Goal: Task Accomplishment & Management: Complete application form

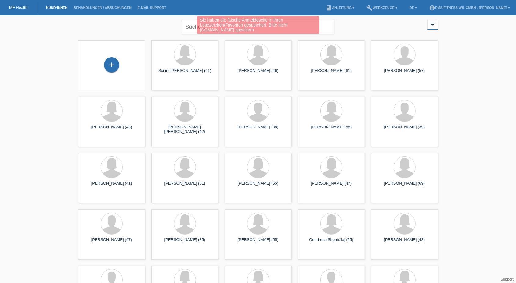
click at [197, 26] on div "Sie haben die falsche Anmeldeseite in Ihren Lesezeichen/Favoriten gespeichert. …" at bounding box center [258, 25] width 310 height 19
click at [162, 32] on div "Sie haben die falsche Anmeldeseite in Ihren Lesezeichen/Favoriten gespeichert. …" at bounding box center [258, 25] width 310 height 19
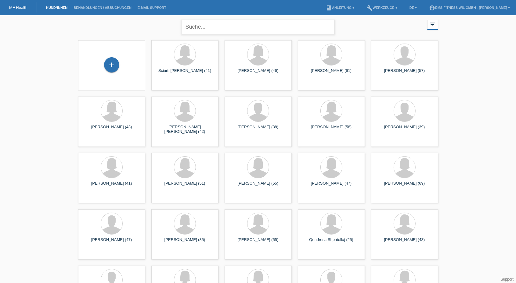
click at [200, 31] on input "text" at bounding box center [258, 27] width 153 height 14
type input "gehrig"
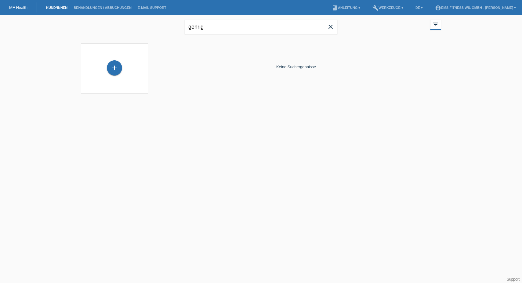
click at [330, 27] on icon "close" at bounding box center [330, 26] width 7 height 7
drag, startPoint x: 206, startPoint y: 27, endPoint x: 157, endPoint y: 28, distance: 49.4
click at [157, 28] on div "marcel close filter_list view_module Alle Kund*innen anzeigen star Markierte Ku…" at bounding box center [261, 26] width 366 height 22
type input "gehrig"
click at [119, 7] on link "Behandlungen / Abbuchungen" at bounding box center [102, 8] width 64 height 4
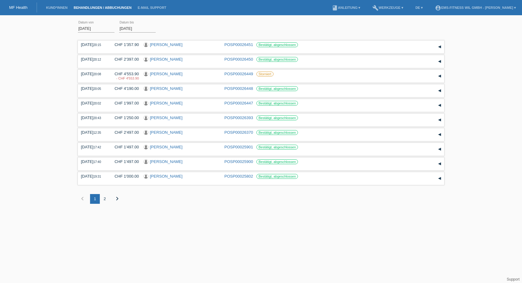
click at [19, 3] on div "MF Health" at bounding box center [18, 7] width 37 height 10
click at [19, 5] on link "MF Health" at bounding box center [18, 7] width 18 height 5
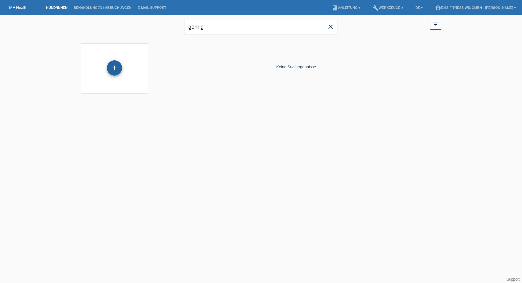
click at [113, 63] on div "+" at bounding box center [114, 67] width 15 height 15
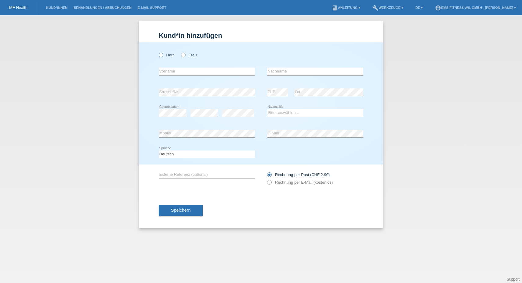
click at [158, 52] on icon at bounding box center [158, 52] width 0 height 0
click at [161, 54] on input "Herr" at bounding box center [161, 55] width 4 height 4
radio input "true"
click at [166, 72] on input "text" at bounding box center [207, 72] width 96 height 8
type input "[PERSON_NAME]"
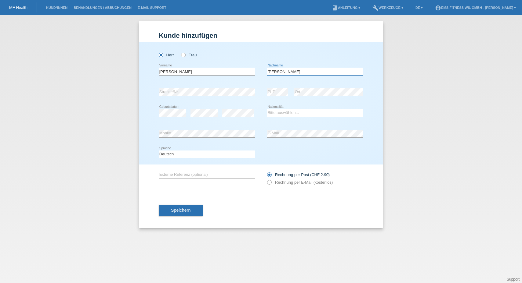
type input "[PERSON_NAME]"
click at [292, 113] on select "Bitte auswählen... Schweiz Deutschland Liechtenstein Österreich ------------ Af…" at bounding box center [315, 112] width 96 height 7
select select "CH"
click at [267, 109] on select "Bitte auswählen... Schweiz Deutschland Liechtenstein Österreich ------------ Af…" at bounding box center [315, 112] width 96 height 7
click at [265, 149] on div "Deutsch Français Italiano English error Sprache" at bounding box center [261, 154] width 204 height 21
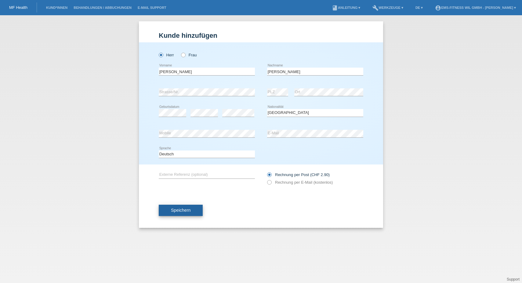
click at [184, 213] on button "Speichern" at bounding box center [181, 211] width 44 height 12
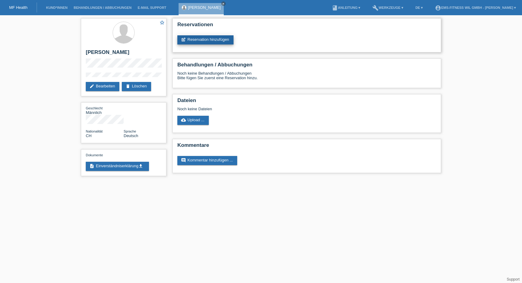
click at [199, 38] on link "post_add Reservation hinzufügen" at bounding box center [205, 39] width 56 height 9
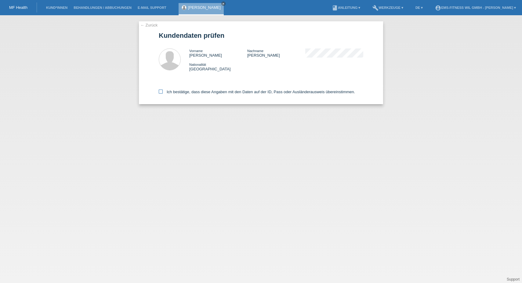
click at [161, 91] on icon at bounding box center [161, 92] width 4 height 4
click at [161, 91] on input "Ich bestätige, dass diese Angaben mit den Daten auf der ID, Pass oder Ausländer…" at bounding box center [161, 92] width 4 height 4
checkbox input "true"
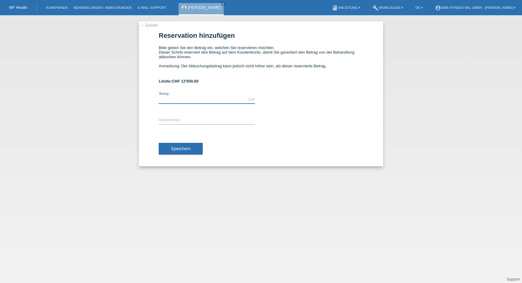
click at [177, 99] on input "text" at bounding box center [207, 100] width 96 height 8
type input "1997.00"
click at [175, 119] on input "text" at bounding box center [207, 121] width 96 height 8
type input "EMS-Jahresabonnemenr"
click at [174, 151] on button "Speichern" at bounding box center [181, 149] width 44 height 12
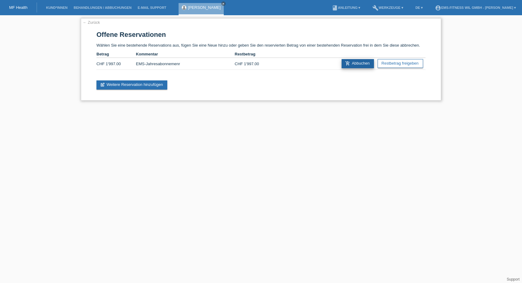
click at [350, 65] on link "add_shopping_cart Abbuchen" at bounding box center [357, 63] width 32 height 9
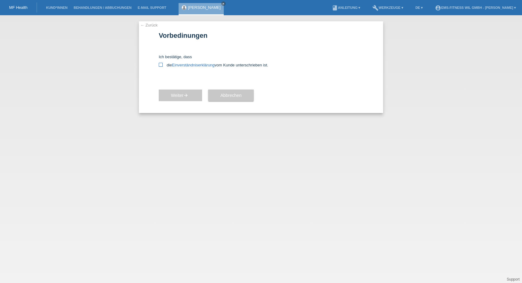
click at [160, 66] on icon at bounding box center [161, 65] width 4 height 4
click at [160, 66] on input "die Einverständniserklärung vom Kunde unterschrieben ist." at bounding box center [161, 65] width 4 height 4
checkbox input "true"
click at [171, 93] on span "Weiter arrow_forward" at bounding box center [180, 95] width 19 height 5
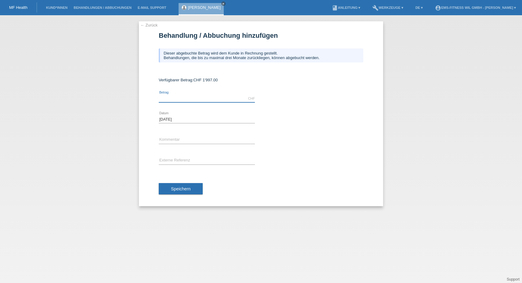
click at [176, 98] on input "text" at bounding box center [207, 99] width 96 height 8
type input "1997.00"
click at [168, 134] on div "error Kommentar" at bounding box center [207, 140] width 96 height 21
click at [165, 141] on input "text" at bounding box center [207, 140] width 96 height 8
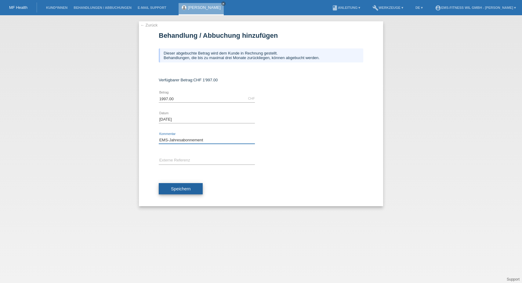
type input "EMS-Jahresabonnement"
click at [181, 188] on span "Speichern" at bounding box center [181, 189] width 20 height 5
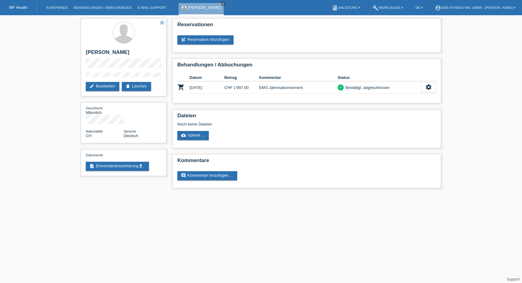
click at [222, 3] on icon "close" at bounding box center [223, 3] width 3 height 3
click at [52, 8] on link "Kund*innen" at bounding box center [56, 8] width 27 height 4
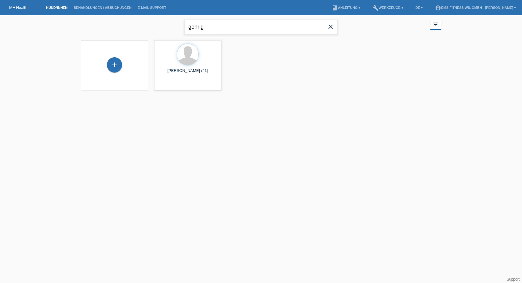
drag, startPoint x: 237, startPoint y: 24, endPoint x: 143, endPoint y: 18, distance: 93.9
click at [143, 18] on div "gehrig close filter_list view_module Alle Kund*innen anzeigen star Markierte [P…" at bounding box center [261, 26] width 366 height 22
type input "[PERSON_NAME]"
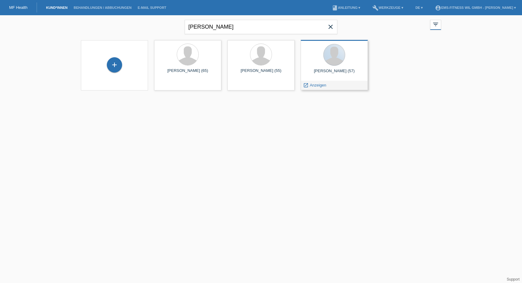
click at [338, 64] on div at bounding box center [334, 55] width 22 height 22
click at [312, 84] on span "Anzeigen" at bounding box center [318, 85] width 16 height 5
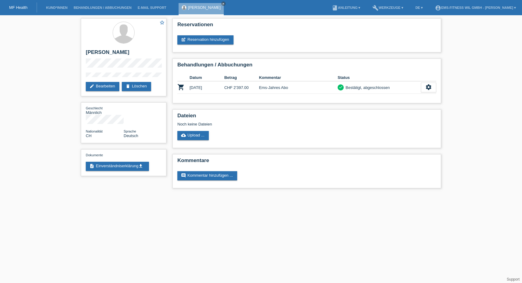
click at [51, 6] on li "Kund*innen" at bounding box center [56, 8] width 27 height 16
click at [55, 8] on link "Kund*innen" at bounding box center [56, 8] width 27 height 4
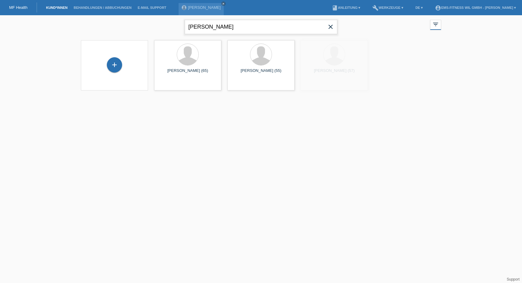
drag, startPoint x: 217, startPoint y: 31, endPoint x: 160, endPoint y: 26, distance: 57.0
click at [160, 26] on div "stefan close filter_list view_module Alle Kund*innen anzeigen star Markierte Ku…" at bounding box center [261, 26] width 366 height 22
type input "shabani"
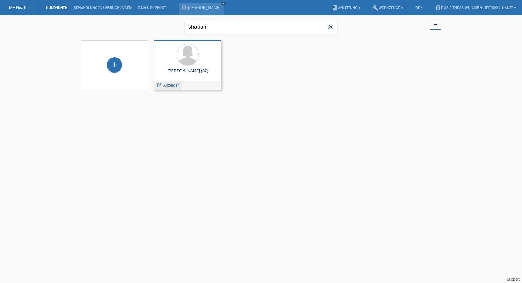
click at [171, 86] on span "Anzeigen" at bounding box center [171, 85] width 16 height 5
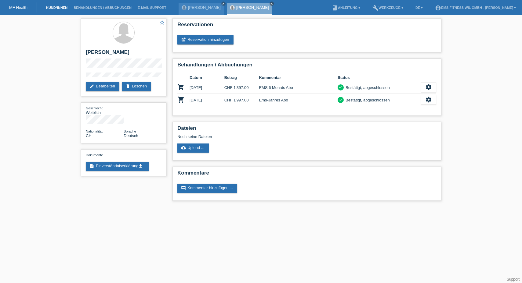
click at [63, 8] on link "Kund*innen" at bounding box center [56, 8] width 27 height 4
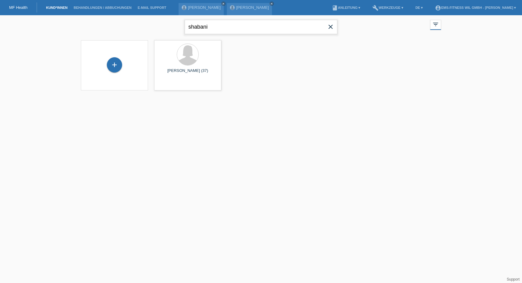
drag, startPoint x: 215, startPoint y: 29, endPoint x: 161, endPoint y: 32, distance: 55.0
click at [161, 32] on div "shabani close filter_list view_module Alle Kund*innen anzeigen star Markierte K…" at bounding box center [261, 26] width 366 height 22
type input "ott"
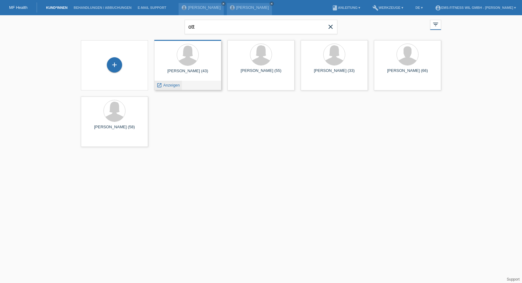
click at [168, 84] on span "Anzeigen" at bounding box center [171, 85] width 16 height 5
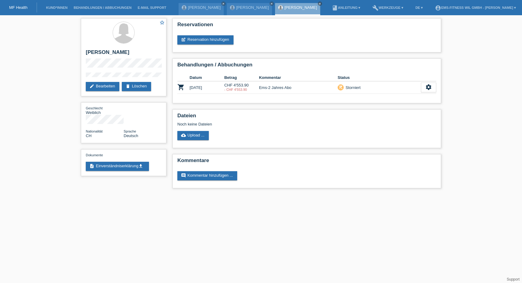
click at [105, 10] on li "Behandlungen / Abbuchungen" at bounding box center [102, 8] width 64 height 16
click at [100, 10] on li "Behandlungen / Abbuchungen" at bounding box center [102, 8] width 64 height 16
click at [95, 9] on link "Behandlungen / Abbuchungen" at bounding box center [102, 8] width 64 height 4
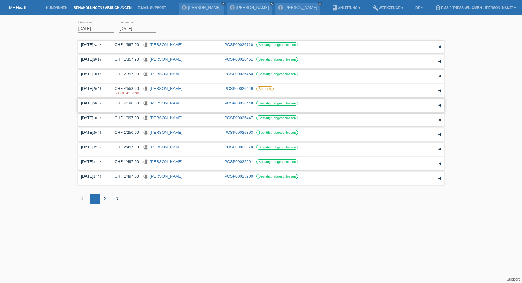
click at [159, 104] on link "[PERSON_NAME]" at bounding box center [166, 103] width 33 height 5
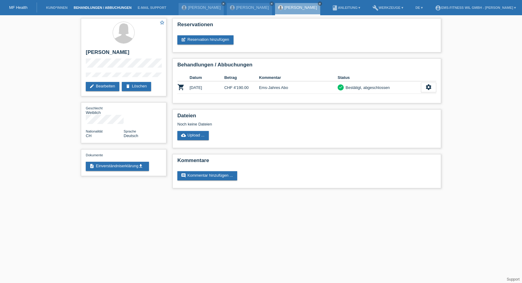
click at [80, 7] on link "Behandlungen / Abbuchungen" at bounding box center [102, 8] width 64 height 4
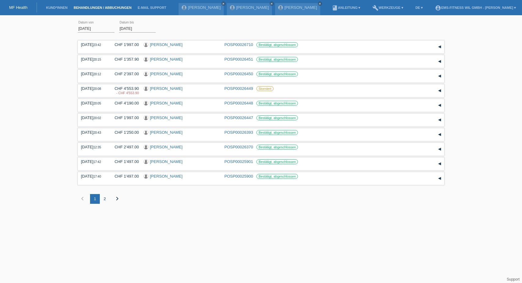
click at [55, 10] on li "Kund*innen" at bounding box center [56, 8] width 27 height 16
click at [53, 6] on li "Kund*innen" at bounding box center [56, 8] width 27 height 16
click at [56, 7] on link "Kund*innen" at bounding box center [56, 8] width 27 height 4
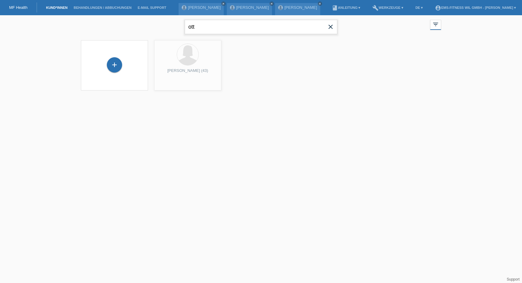
drag, startPoint x: 211, startPoint y: 27, endPoint x: 166, endPoint y: 26, distance: 45.2
click at [166, 26] on div "[PERSON_NAME] close filter_list view_module Alle Kund*innen anzeigen star Marki…" at bounding box center [261, 26] width 366 height 22
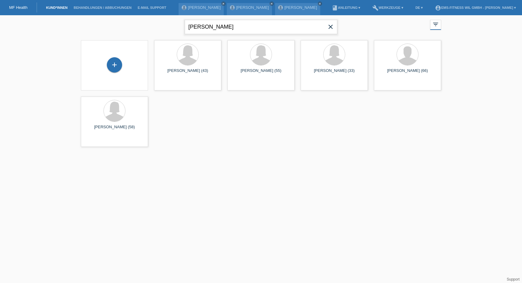
type input "[PERSON_NAME]"
click at [315, 85] on span "Anzeigen" at bounding box center [318, 85] width 16 height 5
